Goal: Task Accomplishment & Management: Complete application form

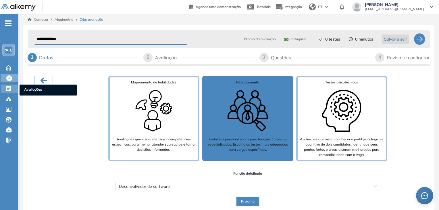
click at [12, 89] on div at bounding box center [9, 88] width 7 height 7
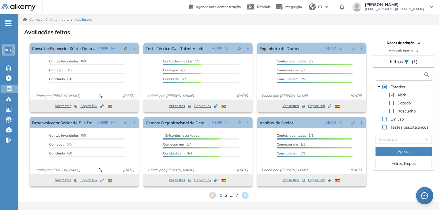
click at [299, 73] on input "text" at bounding box center [400, 75] width 47 height 6
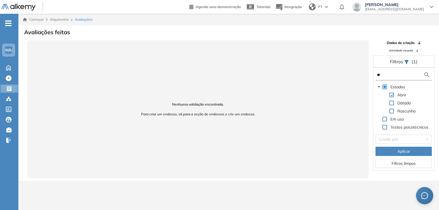
type input "*"
click at [11, 88] on icon at bounding box center [9, 89] width 6 height 6
click at [8, 78] on icon at bounding box center [9, 78] width 6 height 6
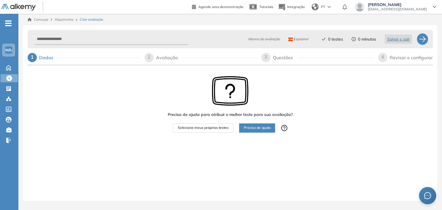
click at [211, 129] on font "Selecione meus próprios testes" at bounding box center [203, 127] width 51 height 4
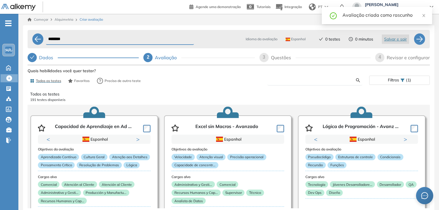
click at [299, 80] on input "text" at bounding box center [314, 80] width 84 height 5
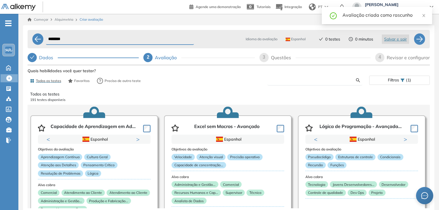
click at [299, 80] on input "text" at bounding box center [314, 80] width 84 height 5
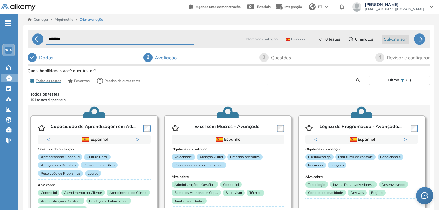
type input "*"
type input "**"
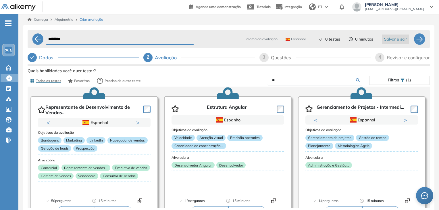
scroll to position [29, 0]
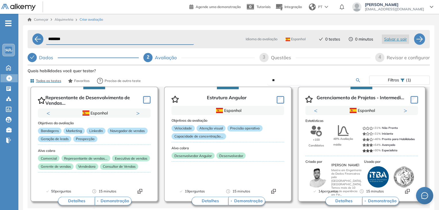
click at [299, 112] on button "Próximo" at bounding box center [407, 111] width 6 height 6
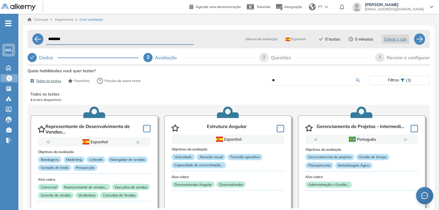
click at [68, 37] on input "********" at bounding box center [120, 39] width 148 height 11
click at [87, 38] on input "*******" at bounding box center [120, 39] width 148 height 11
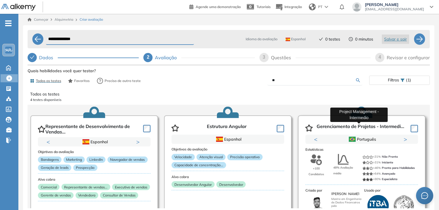
type input "**********"
click at [299, 128] on font "Gerenciamento de Projetos - Intermedi..." at bounding box center [361, 126] width 88 height 6
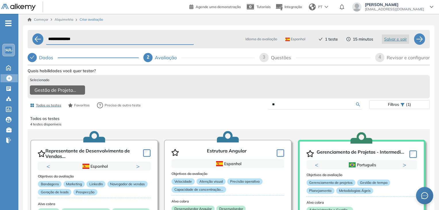
click at [299, 107] on input "**" at bounding box center [314, 104] width 84 height 5
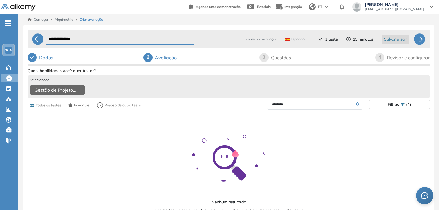
click at [279, 104] on input "********" at bounding box center [314, 104] width 84 height 5
click at [284, 110] on form "**********" at bounding box center [315, 104] width 95 height 10
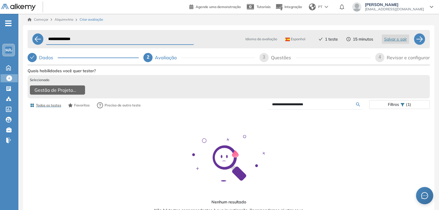
click at [284, 107] on input "**********" at bounding box center [314, 104] width 84 height 5
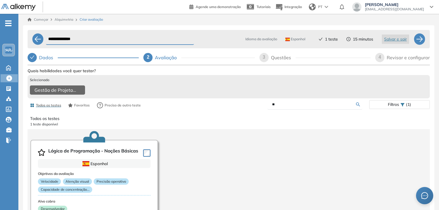
type input "*"
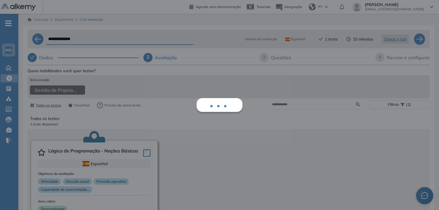
click at [299, 104] on div "Mostrar perguntas de exemplo Experiência de demonstração Iniciado Validado minu…" at bounding box center [229, 169] width 402 height 205
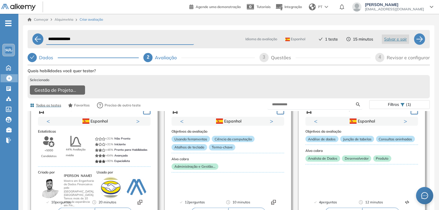
scroll to position [144, 0]
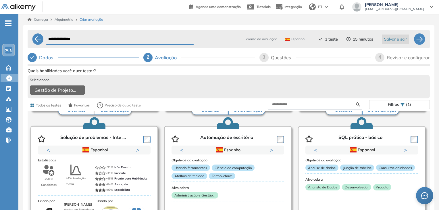
click at [138, 153] on button "Próximo" at bounding box center [139, 150] width 6 height 6
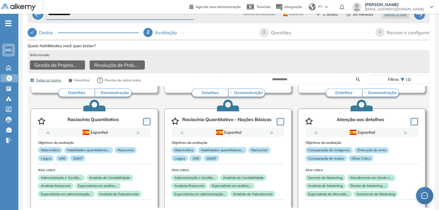
scroll to position [1041, 0]
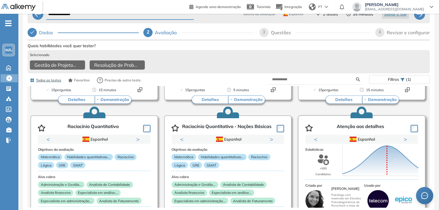
click at [299, 134] on div "Pontuação 0 10 20 30 40 50 60 70 80 90 100 Média" at bounding box center [380, 160] width 80 height 57
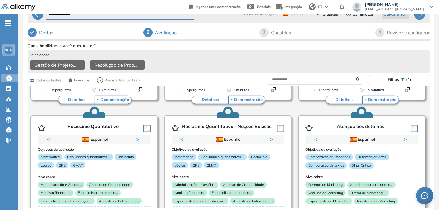
click at [299, 137] on button "Próximo" at bounding box center [407, 139] width 6 height 6
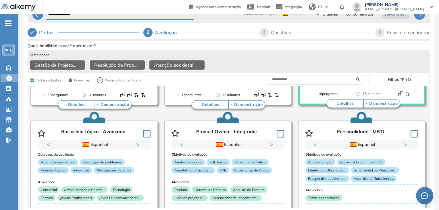
scroll to position [1203, 0]
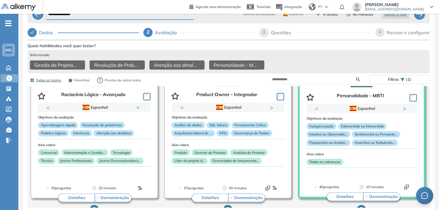
click at [270, 29] on div "3 Questões" at bounding box center [315, 32] width 111 height 9
click at [267, 28] on div "3" at bounding box center [264, 32] width 9 height 9
select select "*****"
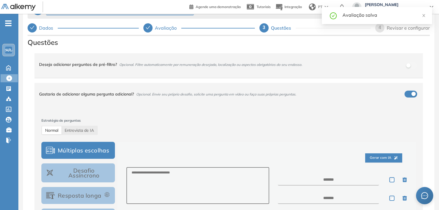
click at [299, 93] on div "Gostaria de adicionar alguma pergunta adicional? Opcional. Envie seu próprio de…" at bounding box center [225, 94] width 373 height 16
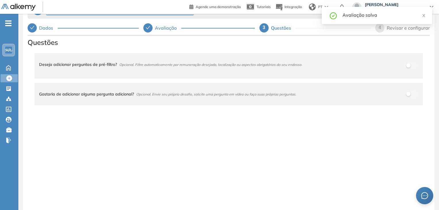
click at [299, 27] on div "Avaliação salva" at bounding box center [377, 18] width 110 height 22
click at [299, 14] on icon "fechar" at bounding box center [424, 16] width 4 height 4
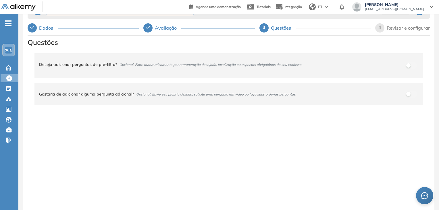
click at [299, 28] on font "4" at bounding box center [380, 27] width 3 height 5
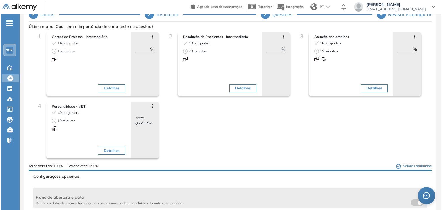
scroll to position [0, 0]
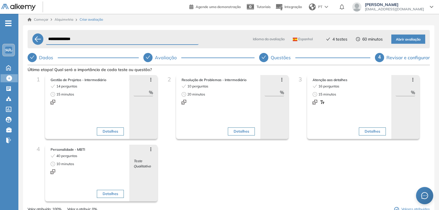
click at [299, 39] on font "Espanhol" at bounding box center [305, 39] width 15 height 4
click at [156, 56] on font "Avaliação" at bounding box center [166, 58] width 22 height 6
click at [150, 56] on icon "verificar" at bounding box center [148, 57] width 5 height 5
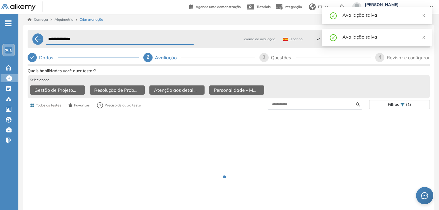
click at [293, 39] on font "Espanhol" at bounding box center [296, 39] width 15 height 4
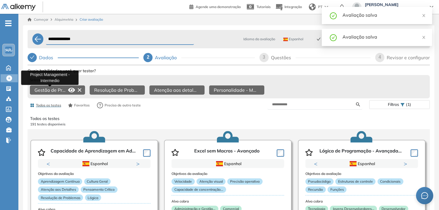
click at [55, 91] on font "Gestão de Projetos - Intermediário" at bounding box center [71, 90] width 74 height 6
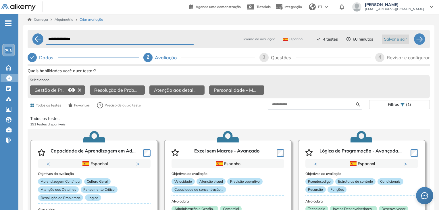
click at [67, 87] on div at bounding box center [75, 89] width 18 height 9
click at [69, 89] on icon at bounding box center [71, 90] width 7 height 5
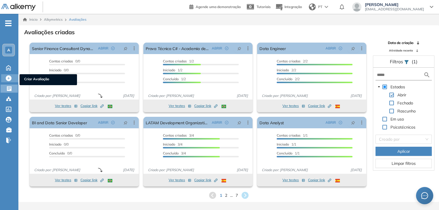
click at [11, 76] on icon at bounding box center [9, 78] width 6 height 6
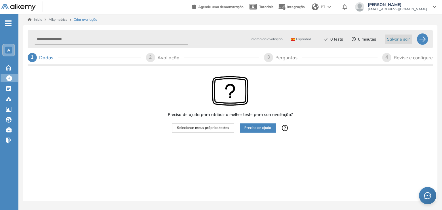
click at [304, 40] on span "Espanhol" at bounding box center [300, 39] width 20 height 5
click at [298, 72] on li "Português" at bounding box center [301, 72] width 21 height 6
click at [106, 40] on input "text" at bounding box center [111, 39] width 154 height 11
type input "**********"
click at [214, 129] on span "Selecionar meus próprios testes" at bounding box center [203, 127] width 52 height 5
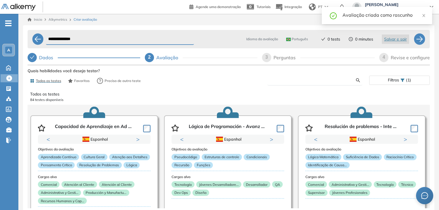
click at [313, 82] on input "text" at bounding box center [314, 80] width 84 height 5
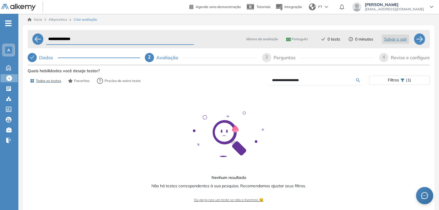
click at [287, 83] on form "**********" at bounding box center [315, 80] width 95 height 10
click at [287, 81] on input "**********" at bounding box center [314, 80] width 84 height 5
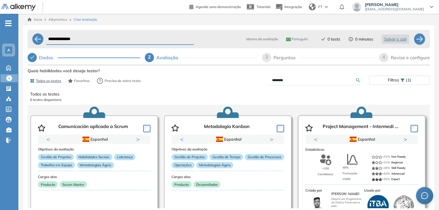
click at [404, 138] on button "Next" at bounding box center [407, 139] width 6 height 6
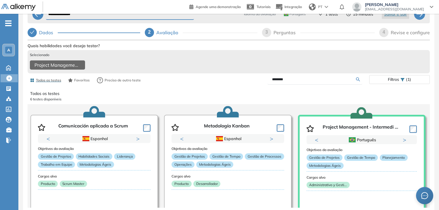
click at [284, 77] on input "********" at bounding box center [314, 79] width 84 height 5
type input "****"
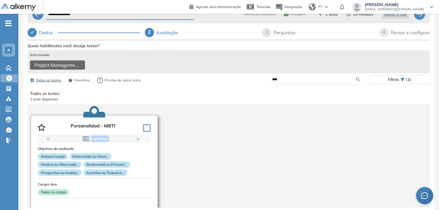
click at [136, 136] on div "Previous Inglês Espanhol Português Inglês Espanhol Português Inglês Next 1 2 3" at bounding box center [94, 138] width 113 height 9
click at [139, 136] on button "Next" at bounding box center [139, 139] width 6 height 6
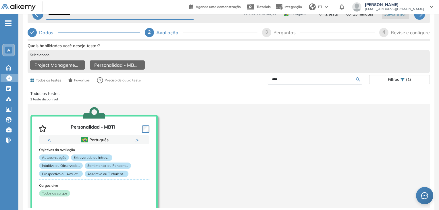
click at [296, 79] on input "****" at bounding box center [314, 79] width 84 height 5
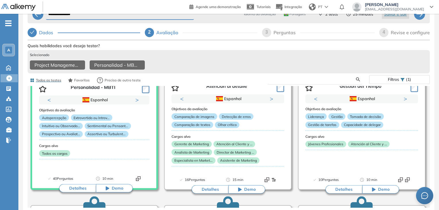
scroll to position [811, 0]
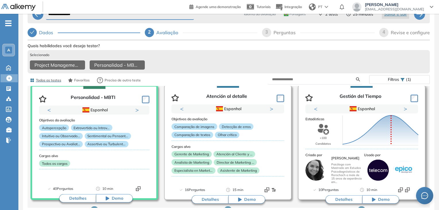
click at [404, 106] on div "Pontuação 0 10 20 30 40 50 60 70 80 90 100 Média" at bounding box center [380, 129] width 80 height 57
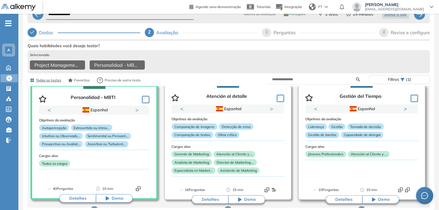
click at [404, 107] on button "Next" at bounding box center [407, 109] width 6 height 6
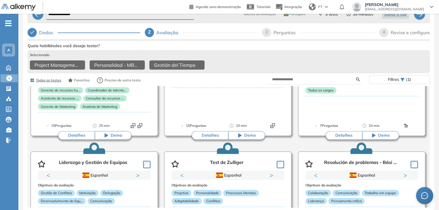
scroll to position [1156, 0]
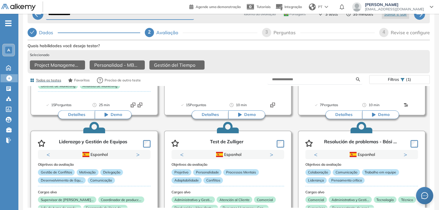
click at [138, 152] on button "Next" at bounding box center [139, 155] width 6 height 6
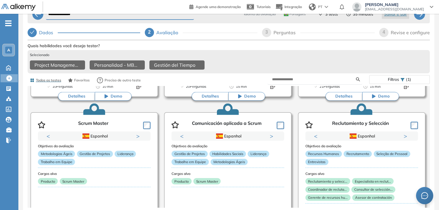
scroll to position [2505, 0]
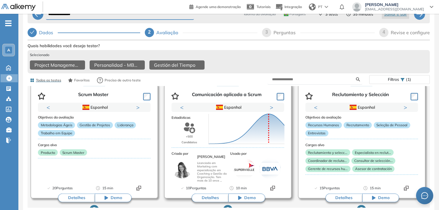
click at [272, 106] on div "Pontuação 0 10 20 30 40 50 60 70 80 90 100 Média" at bounding box center [247, 128] width 80 height 57
click at [271, 105] on div "Pontuação 0 10 20 30 40 50 60 70 80 90 100 Média" at bounding box center [247, 128] width 80 height 57
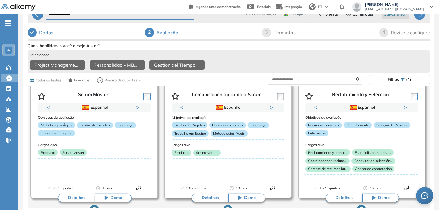
click at [271, 105] on button "Next" at bounding box center [273, 107] width 6 height 6
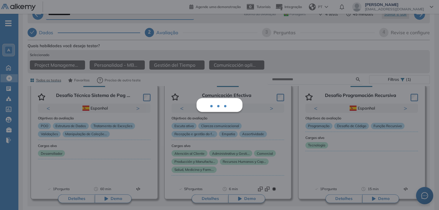
scroll to position [3156, 0]
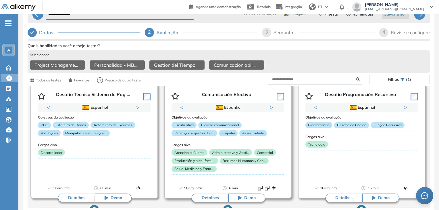
click at [271, 105] on button "Next" at bounding box center [273, 107] width 6 height 6
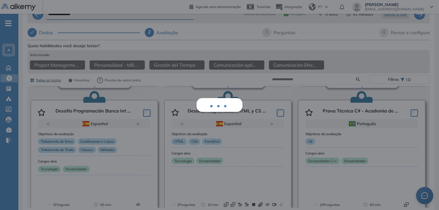
scroll to position [3546, 0]
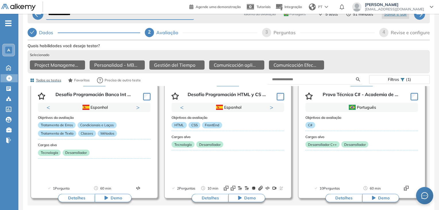
click at [273, 28] on div "3 Perguntas" at bounding box center [318, 32] width 113 height 9
click at [266, 30] on span "3" at bounding box center [267, 32] width 3 height 5
select select "*****"
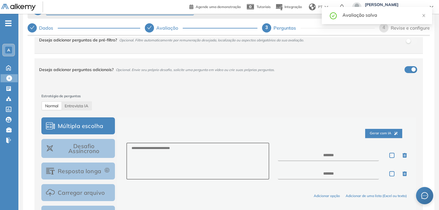
scroll to position [0, 0]
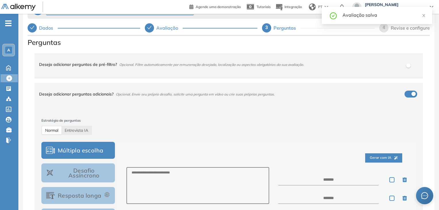
click at [408, 93] on div "Deseja adicionar perguntas adicionais? Opcional. Envie seu próprio desafio, sol…" at bounding box center [225, 94] width 373 height 16
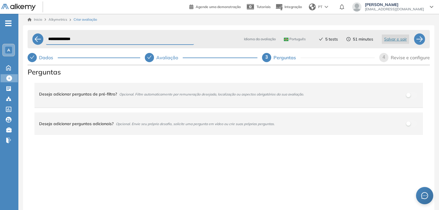
click at [385, 57] on span "4" at bounding box center [384, 57] width 3 height 5
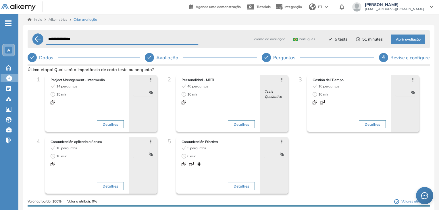
click at [281, 141] on icon at bounding box center [282, 141] width 5 height 5
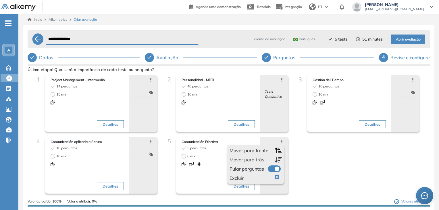
click at [239, 176] on span "Excluir" at bounding box center [237, 178] width 14 height 7
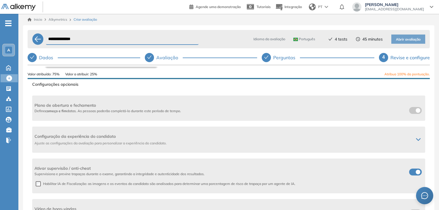
scroll to position [127, 0]
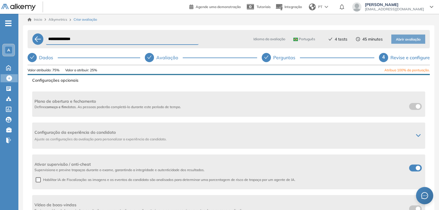
click at [412, 169] on label at bounding box center [415, 167] width 13 height 7
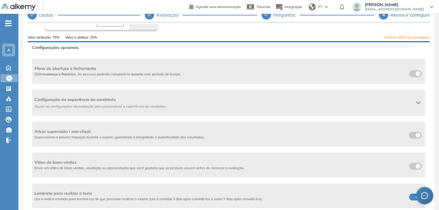
scroll to position [43, 0]
click at [411, 195] on span at bounding box center [411, 195] width 5 height 5
click at [414, 134] on label at bounding box center [415, 134] width 13 height 7
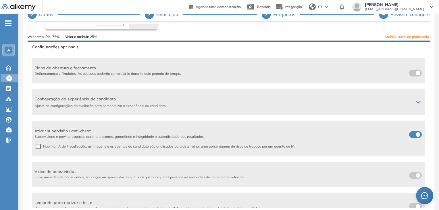
scroll to position [127, 0]
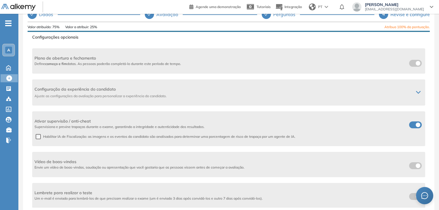
click at [409, 197] on span at bounding box center [411, 195] width 5 height 5
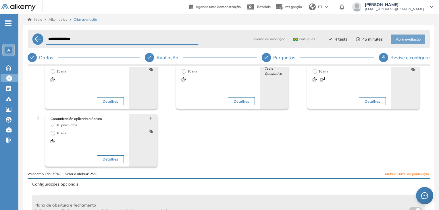
scroll to position [57, 0]
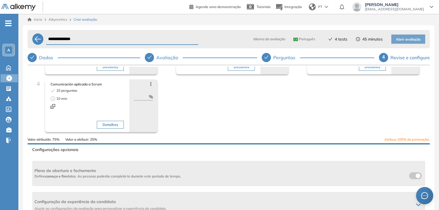
click at [402, 141] on span "Atribua 100% da pontuação." at bounding box center [407, 139] width 45 height 5
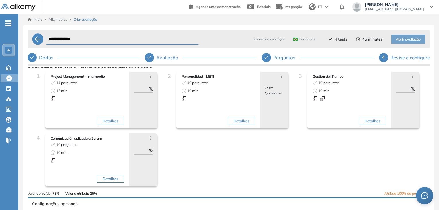
scroll to position [0, 0]
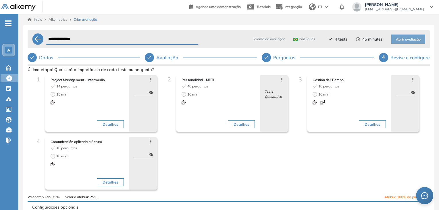
click at [150, 57] on icon "check" at bounding box center [149, 56] width 4 height 3
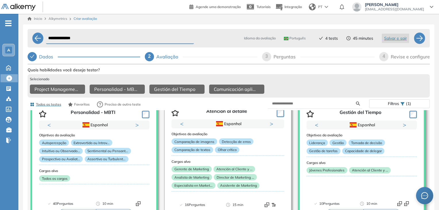
scroll to position [811, 0]
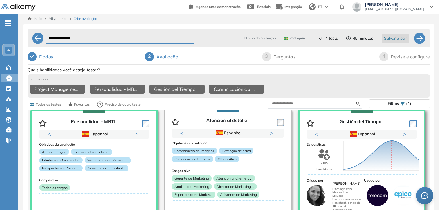
click at [402, 135] on div "Pontuação 0 10 20 30 40 50 60 70 80 90 100 Média" at bounding box center [381, 155] width 80 height 57
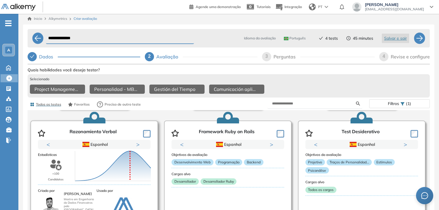
scroll to position [1069, 0]
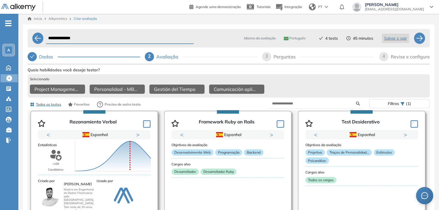
click at [138, 135] on div "Pontuação 0 10 20 30 40 50 60 70 80 90 100 Média" at bounding box center [113, 155] width 80 height 57
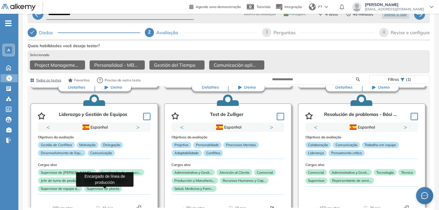
scroll to position [1174, 0]
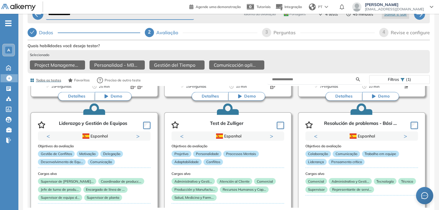
click at [138, 133] on button "Next" at bounding box center [139, 136] width 6 height 6
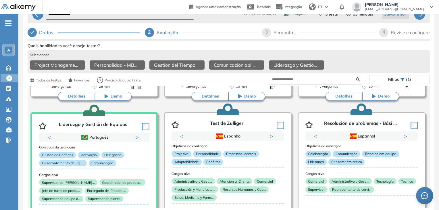
click at [269, 28] on div "3" at bounding box center [266, 32] width 9 height 9
select select "*****"
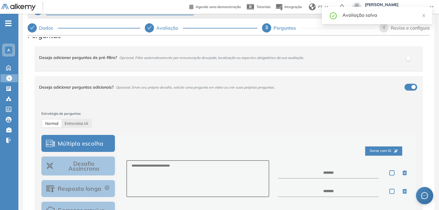
scroll to position [0, 0]
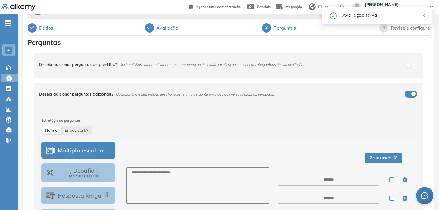
click at [411, 96] on button "button" at bounding box center [411, 94] width 13 height 7
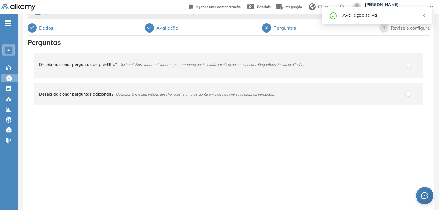
click at [385, 28] on div "Avaliação salva" at bounding box center [377, 18] width 110 height 22
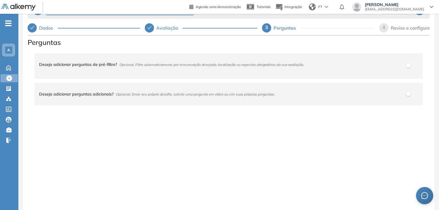
click at [385, 27] on span "4" at bounding box center [384, 27] width 3 height 5
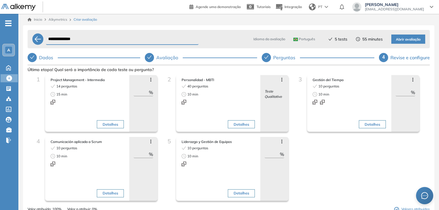
click at [407, 41] on span "Abrir avaliação" at bounding box center [408, 39] width 25 height 5
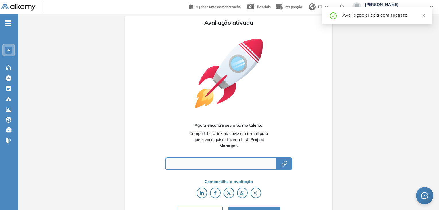
type input "**********"
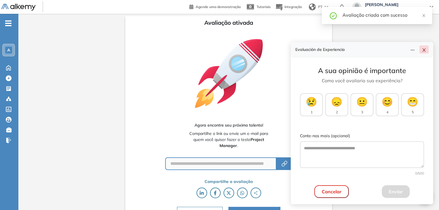
click at [425, 51] on icon "close" at bounding box center [424, 49] width 3 height 3
